Goal: Find specific page/section: Find specific page/section

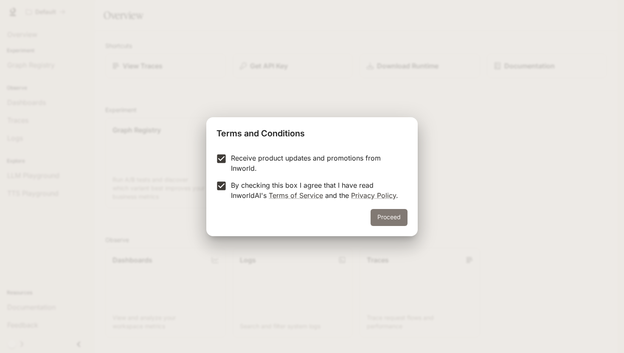
click at [387, 216] on button "Proceed" at bounding box center [388, 217] width 37 height 17
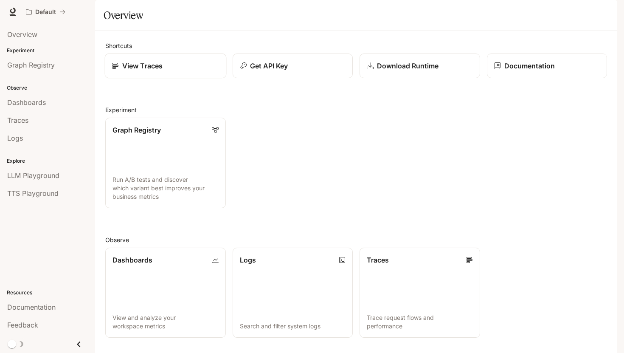
click at [152, 71] on p "View Traces" at bounding box center [142, 66] width 40 height 10
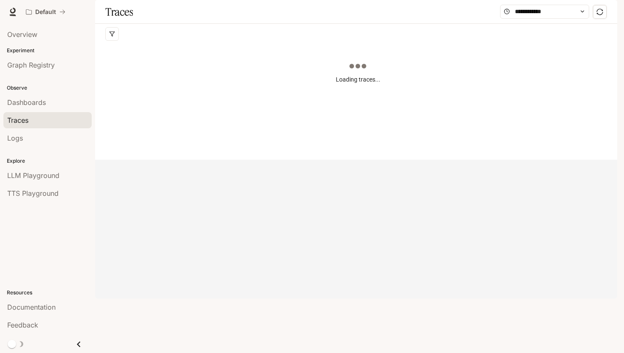
click at [203, 101] on div "Loading traces..." at bounding box center [357, 95] width 505 height 102
click at [204, 102] on div "This query had no results. Edit your query and try again!" at bounding box center [357, 95] width 505 height 102
click at [298, 112] on div "This query had no results. Edit your query and try again!" at bounding box center [357, 95] width 505 height 102
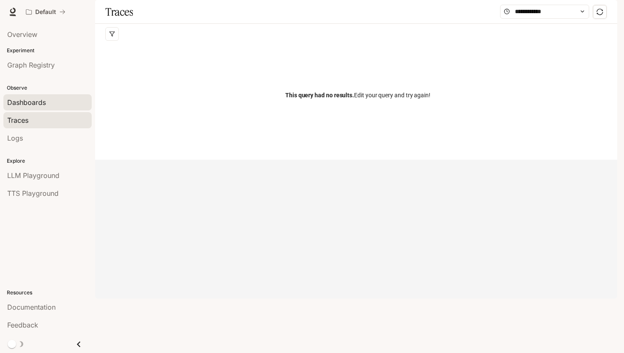
click at [58, 106] on div "Dashboards" at bounding box center [47, 102] width 81 height 10
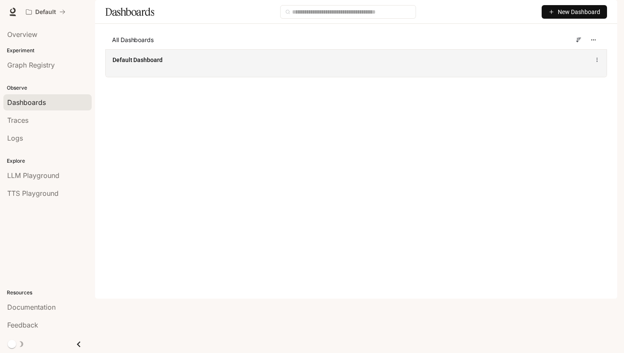
click at [147, 77] on div "Default Dashboard" at bounding box center [356, 63] width 501 height 28
